Goal: Navigation & Orientation: Go to known website

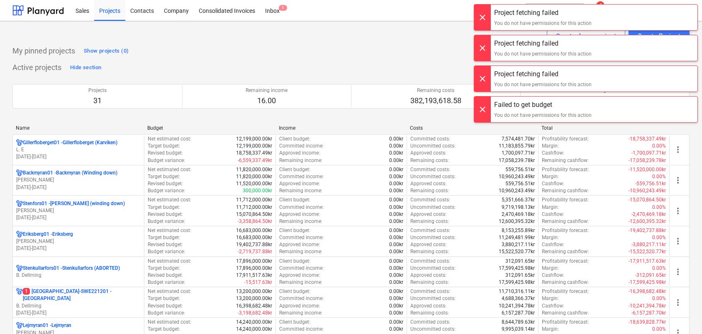
click at [484, 17] on div at bounding box center [482, 18] width 17 height 26
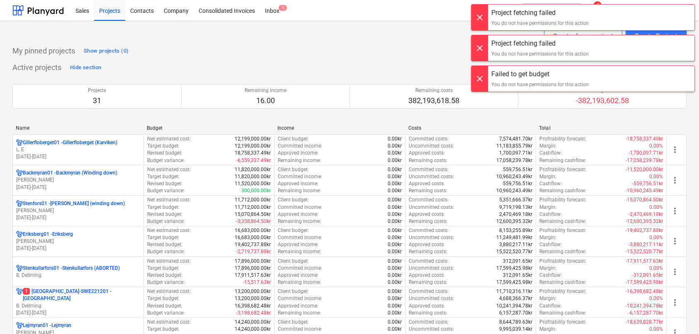
click at [484, 17] on div at bounding box center [480, 18] width 17 height 26
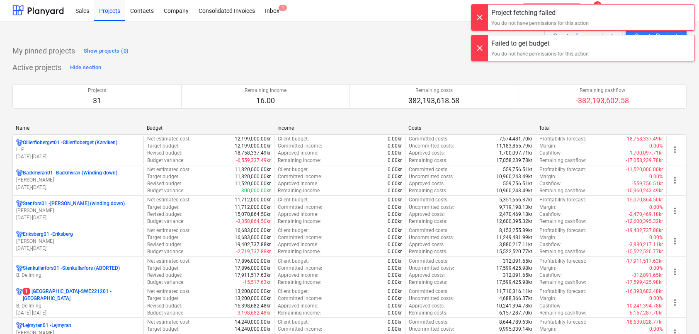
click at [483, 17] on div at bounding box center [480, 18] width 17 height 26
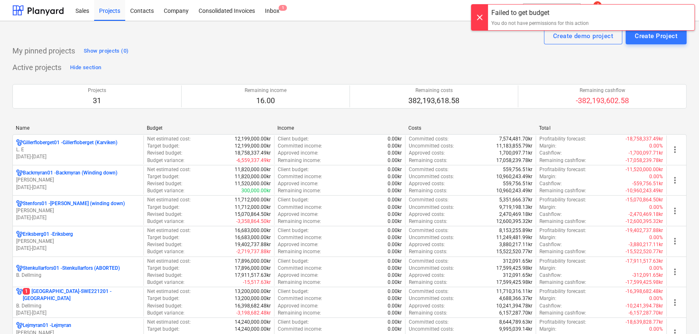
click at [483, 17] on div at bounding box center [480, 18] width 17 height 26
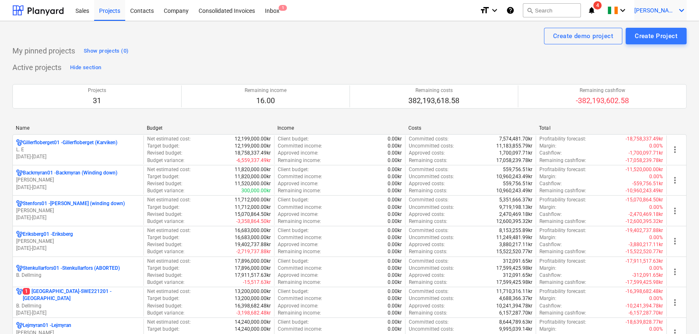
click at [659, 12] on span "[PERSON_NAME]" at bounding box center [654, 10] width 41 height 7
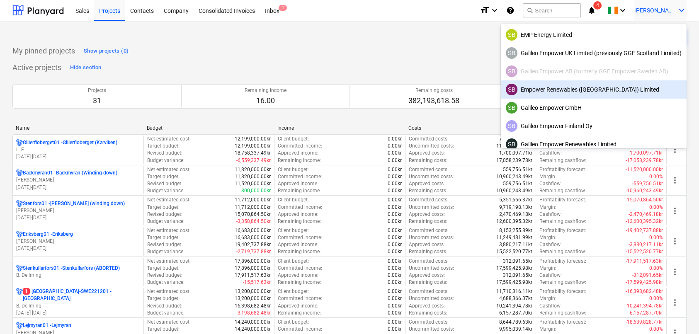
click at [623, 88] on div "SB Empower Renewables ([GEOGRAPHIC_DATA]) Limited" at bounding box center [594, 90] width 176 height 12
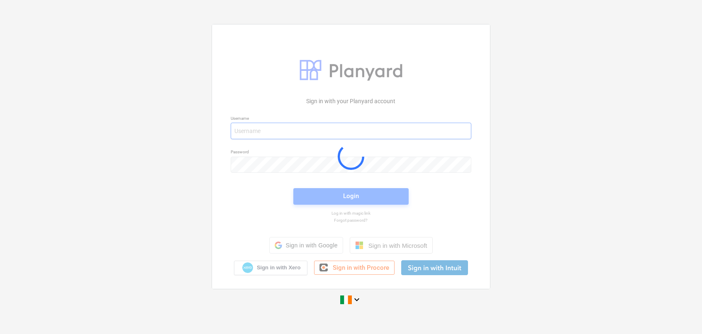
type input "[EMAIL_ADDRESS][DOMAIN_NAME]"
